Goal: Navigation & Orientation: Find specific page/section

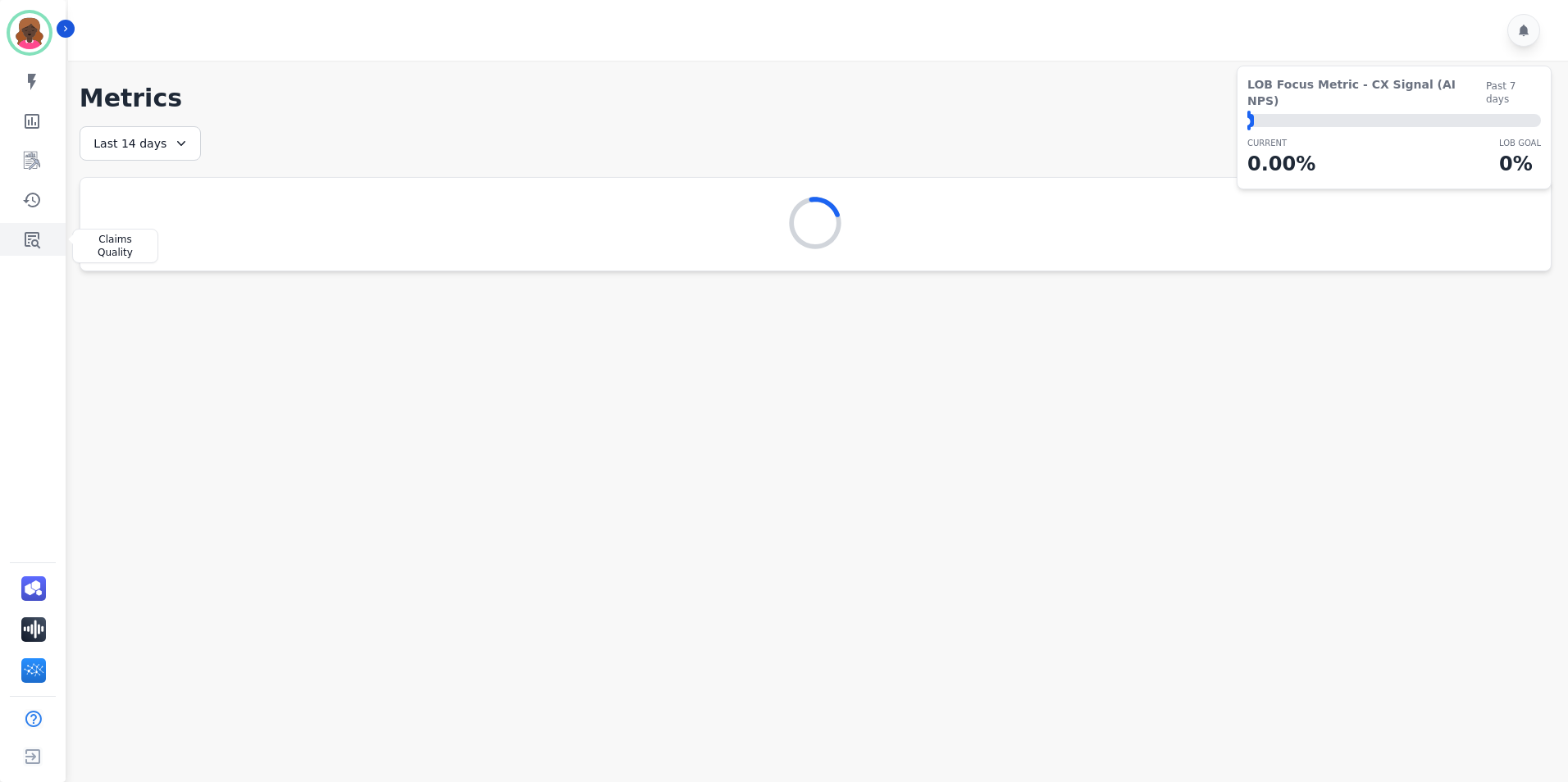
click at [22, 234] on icon "Sidebar" at bounding box center [32, 239] width 20 height 20
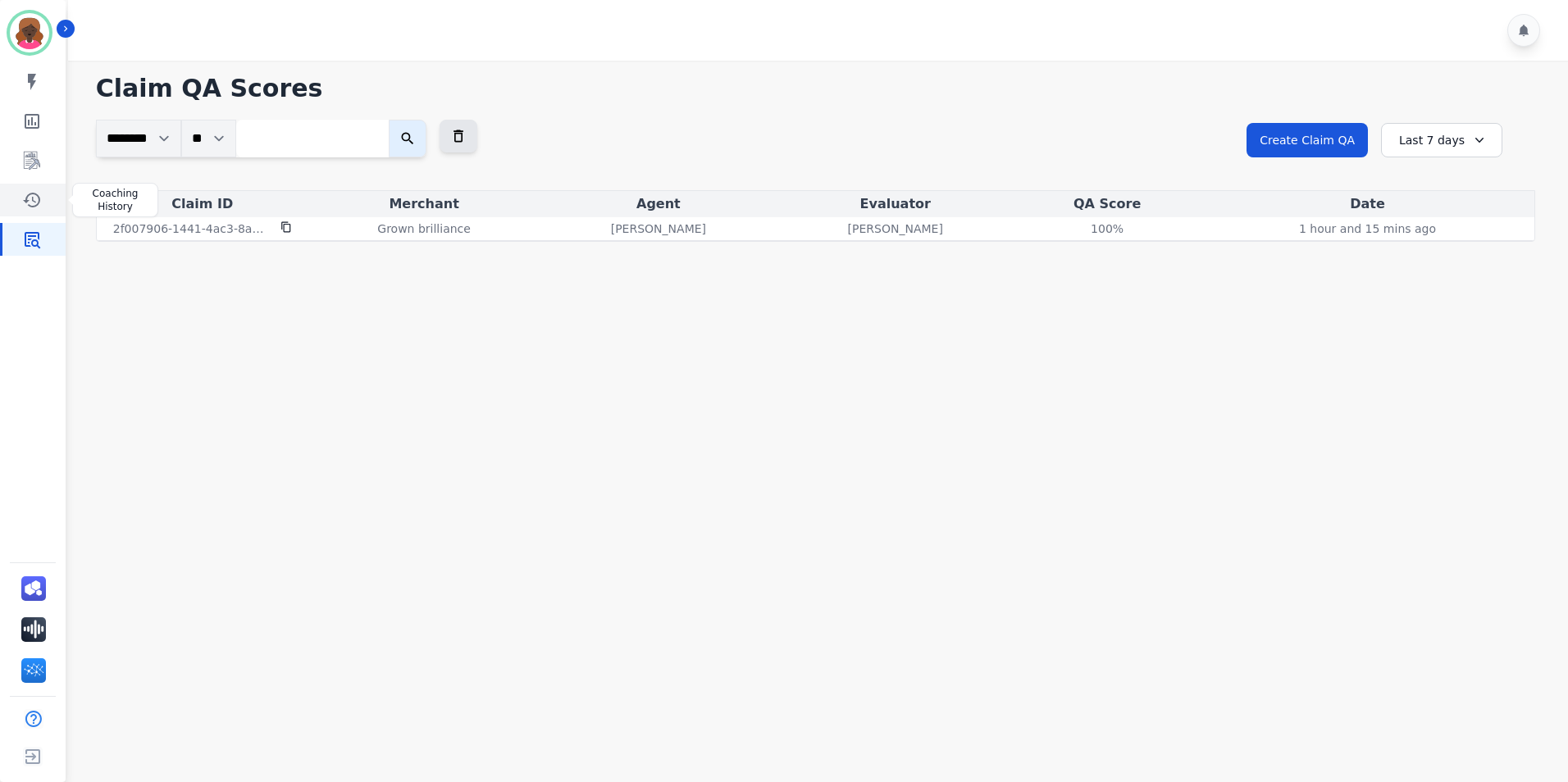
click at [17, 201] on link "Sidebar" at bounding box center [34, 200] width 63 height 33
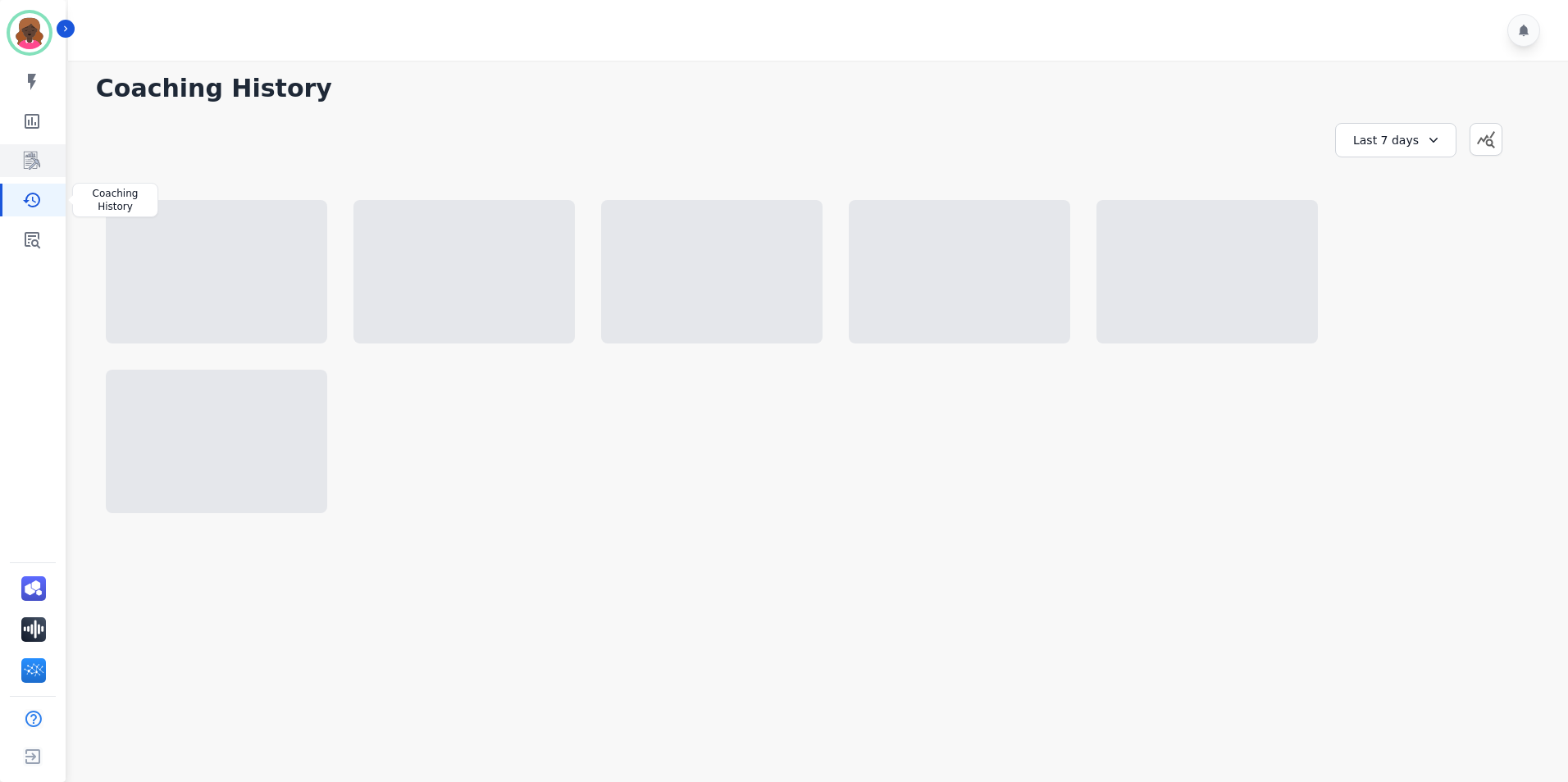
click at [27, 149] on link "Sidebar" at bounding box center [34, 161] width 63 height 33
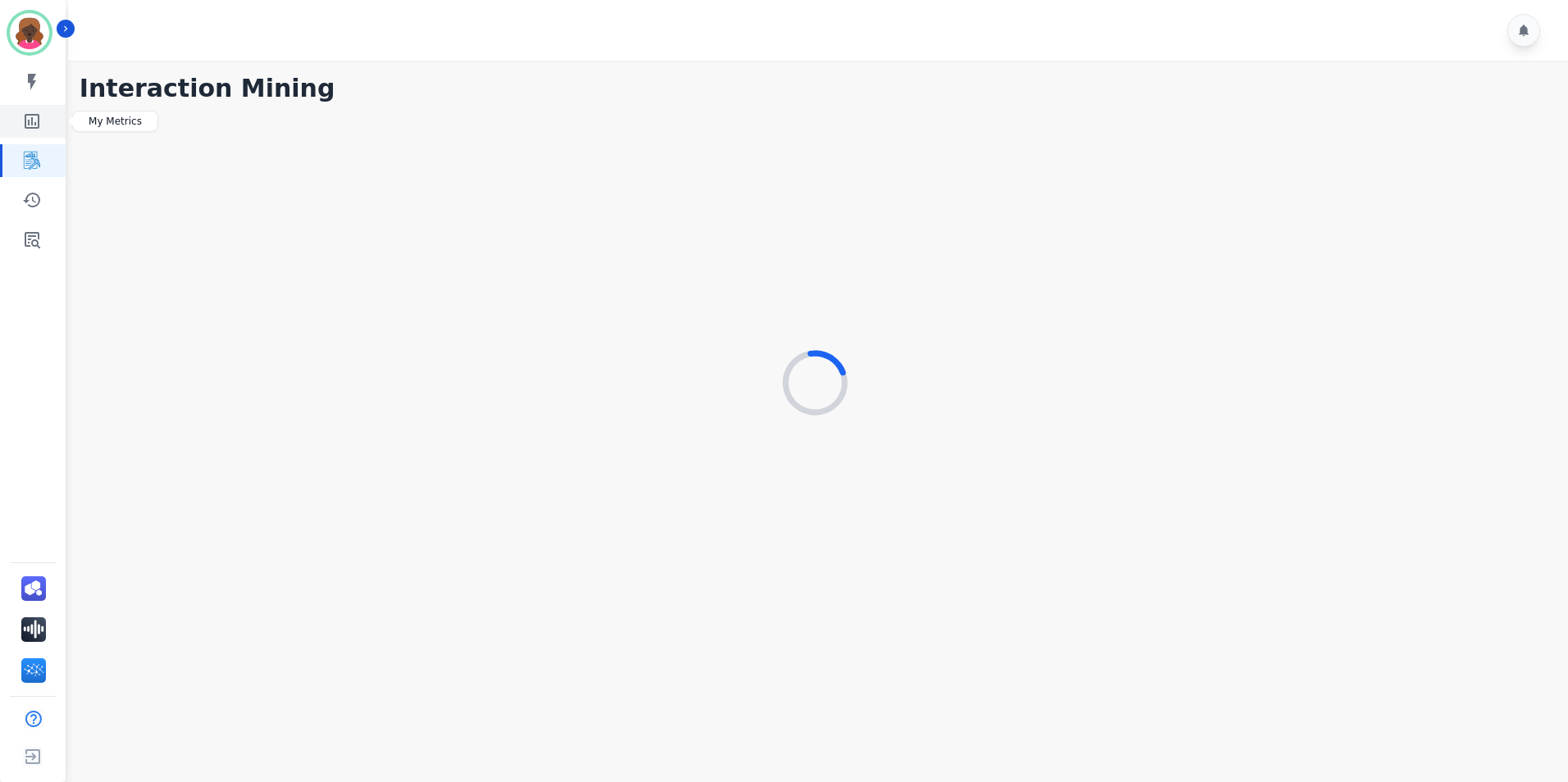
click at [29, 112] on icon "Sidebar" at bounding box center [32, 121] width 20 height 20
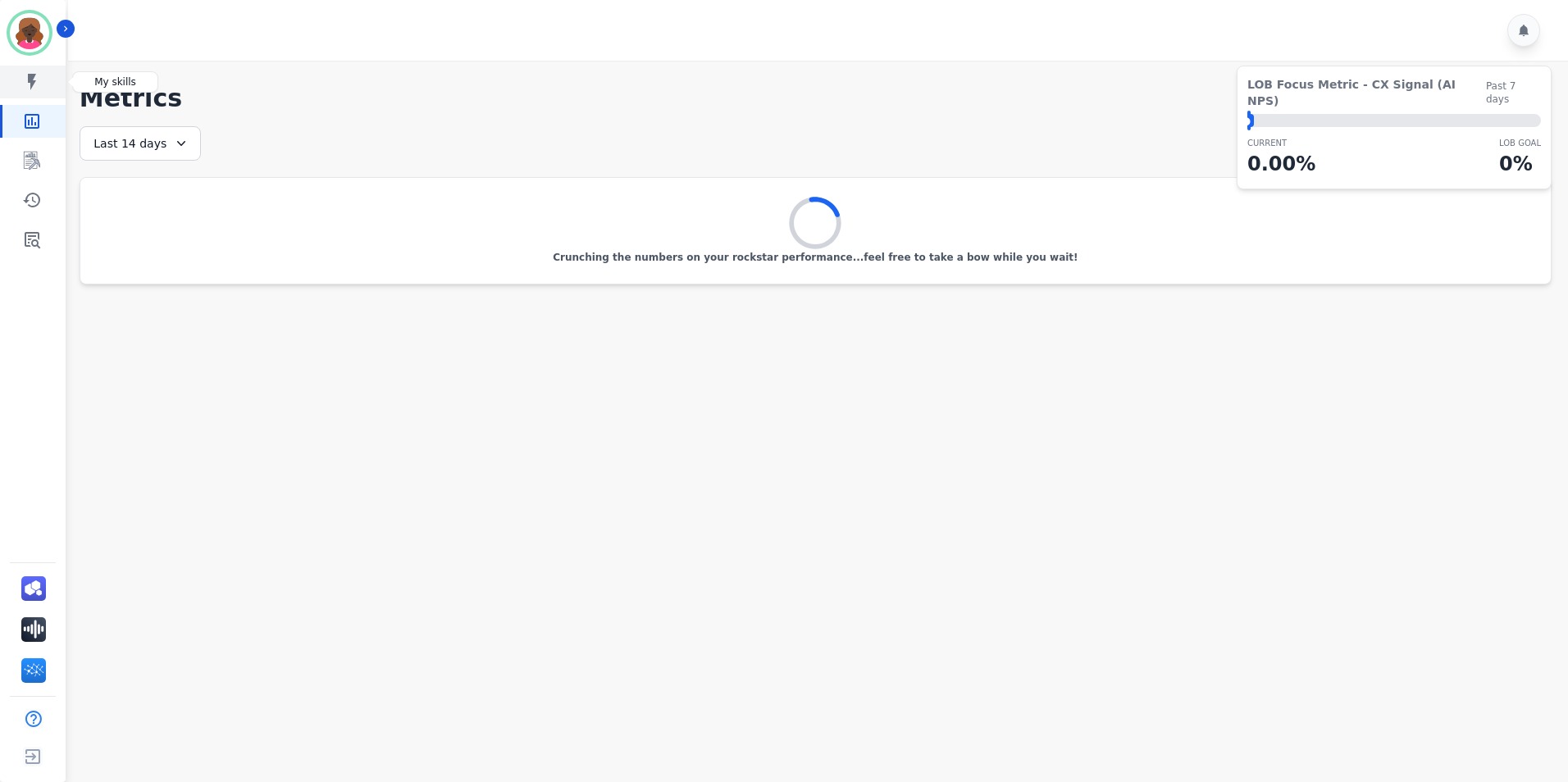
click at [47, 73] on link "Sidebar" at bounding box center [34, 82] width 63 height 33
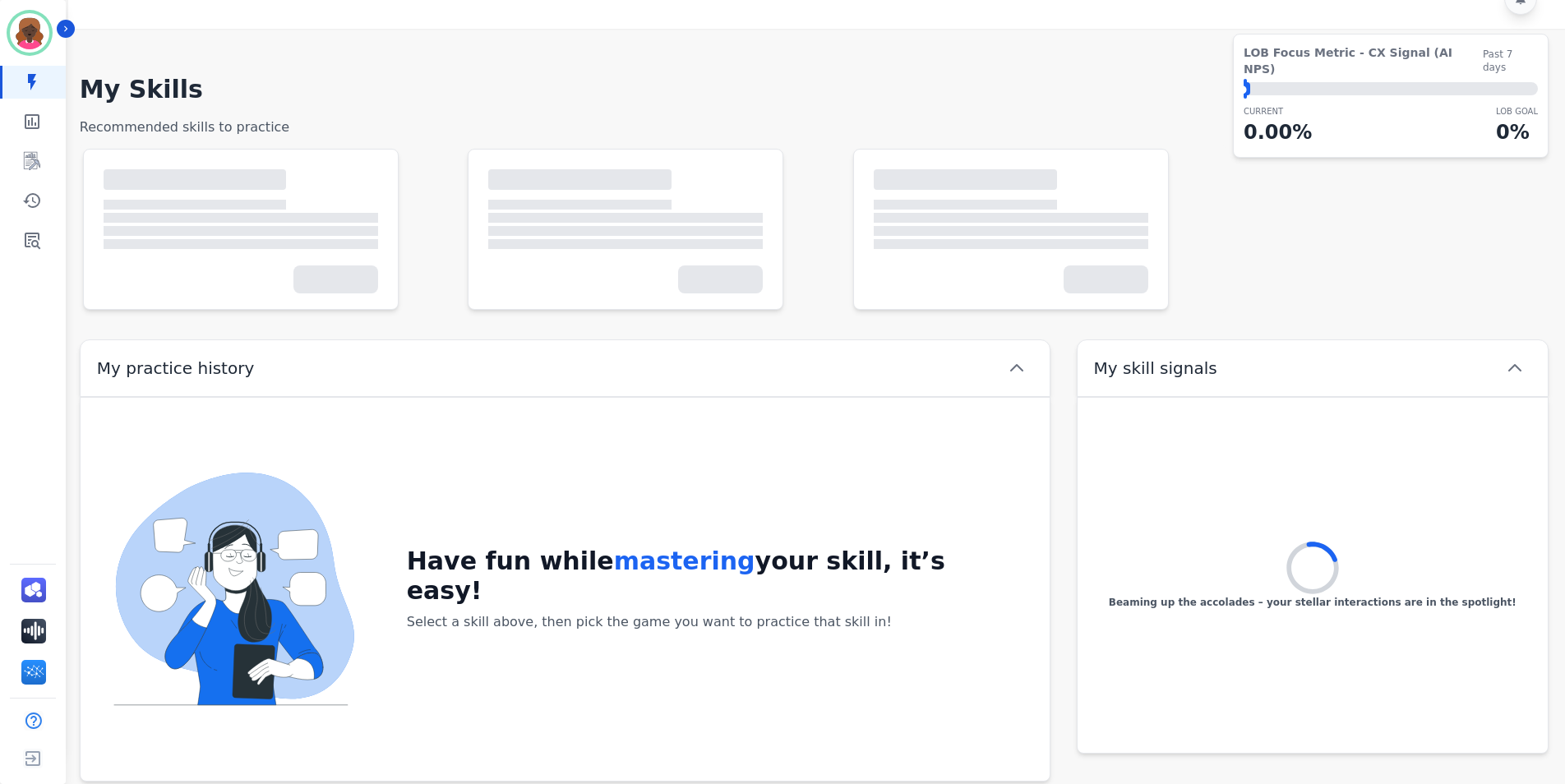
scroll to position [49, 0]
